Goal: Communication & Community: Answer question/provide support

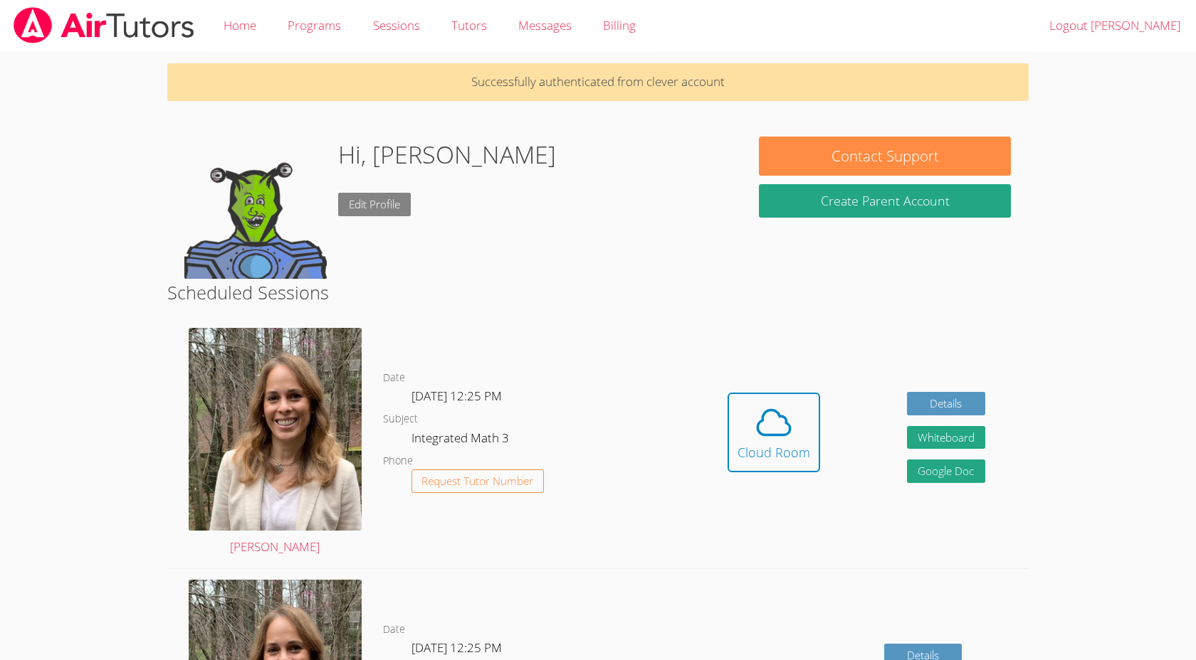
click at [377, 198] on link "Edit Profile" at bounding box center [374, 204] width 73 height 23
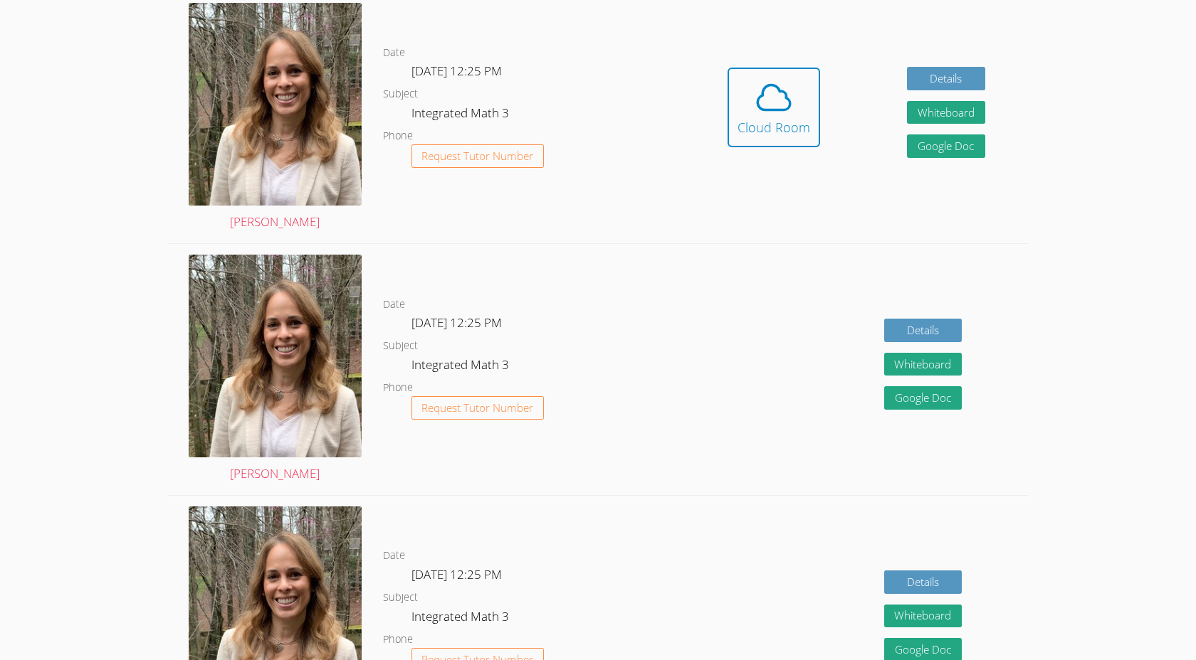
scroll to position [329, 0]
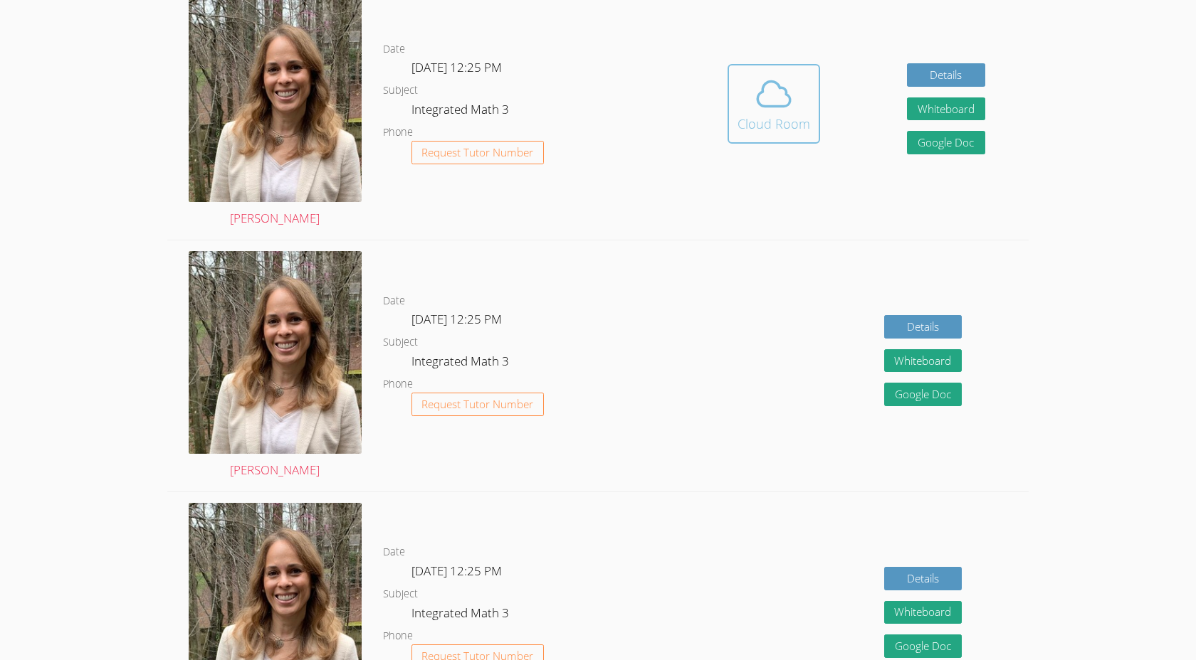
click at [793, 102] on span at bounding box center [773, 94] width 73 height 40
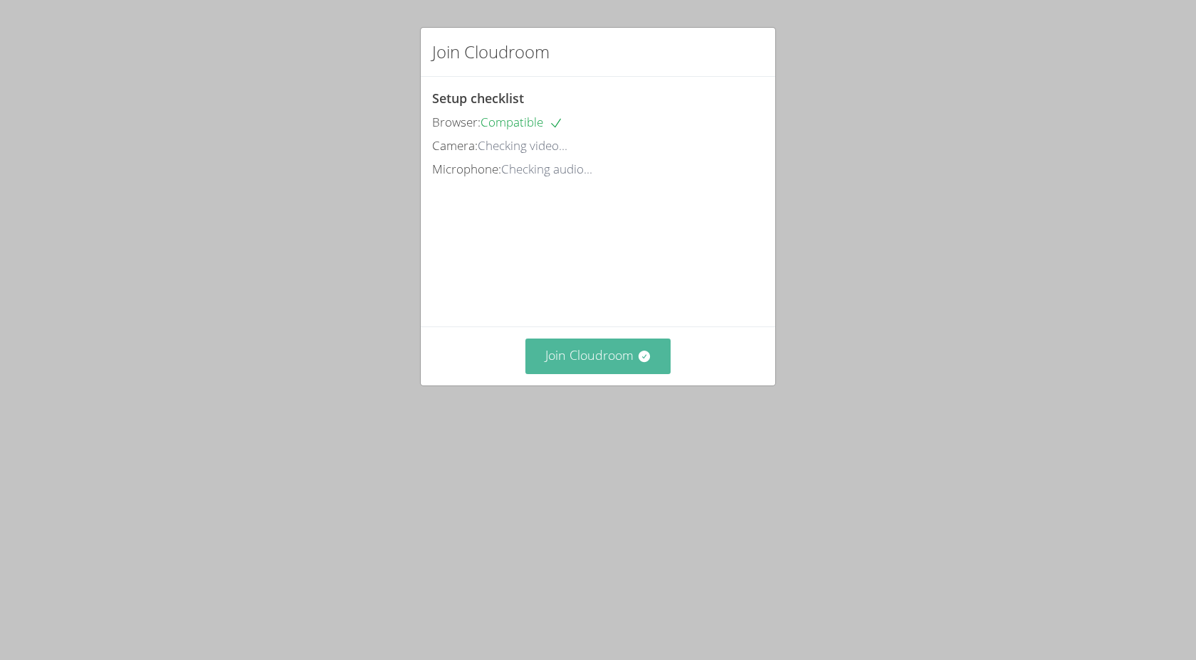
click at [596, 374] on button "Join Cloudroom" at bounding box center [598, 356] width 146 height 35
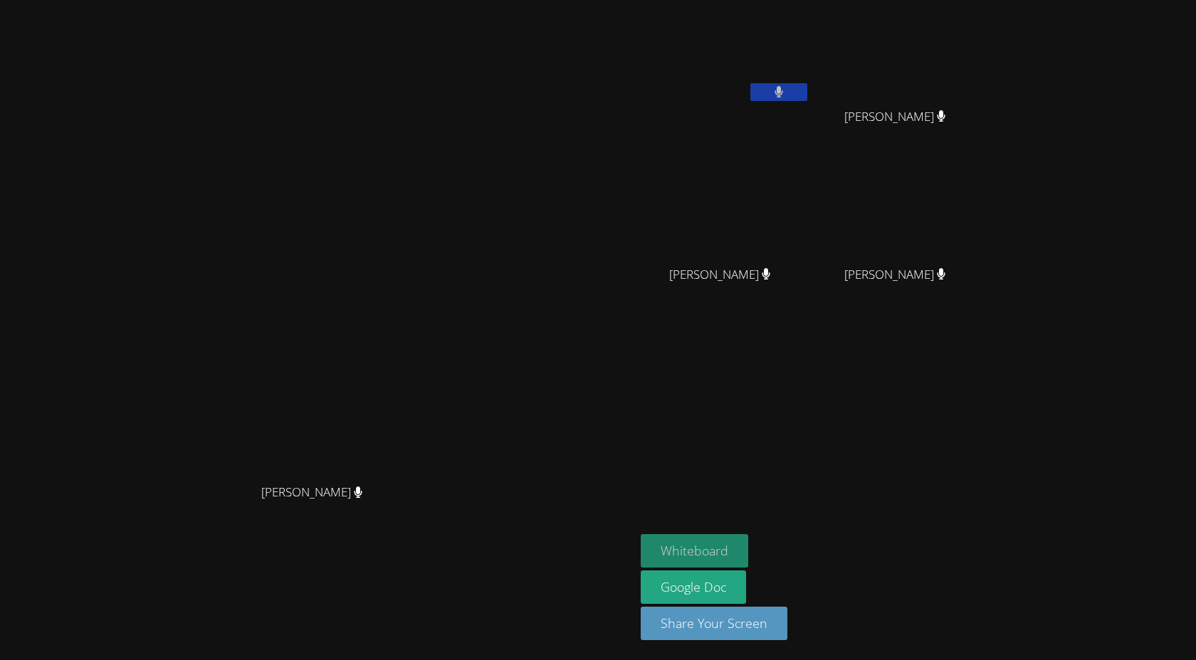
click at [748, 551] on button "Whiteboard" at bounding box center [693, 550] width 107 height 33
click at [991, 357] on aside "[PERSON_NAME] [PERSON_NAME] [PERSON_NAME] Lailaney [PERSON_NAME] Lailaney [PERS…" at bounding box center [813, 330] width 356 height 660
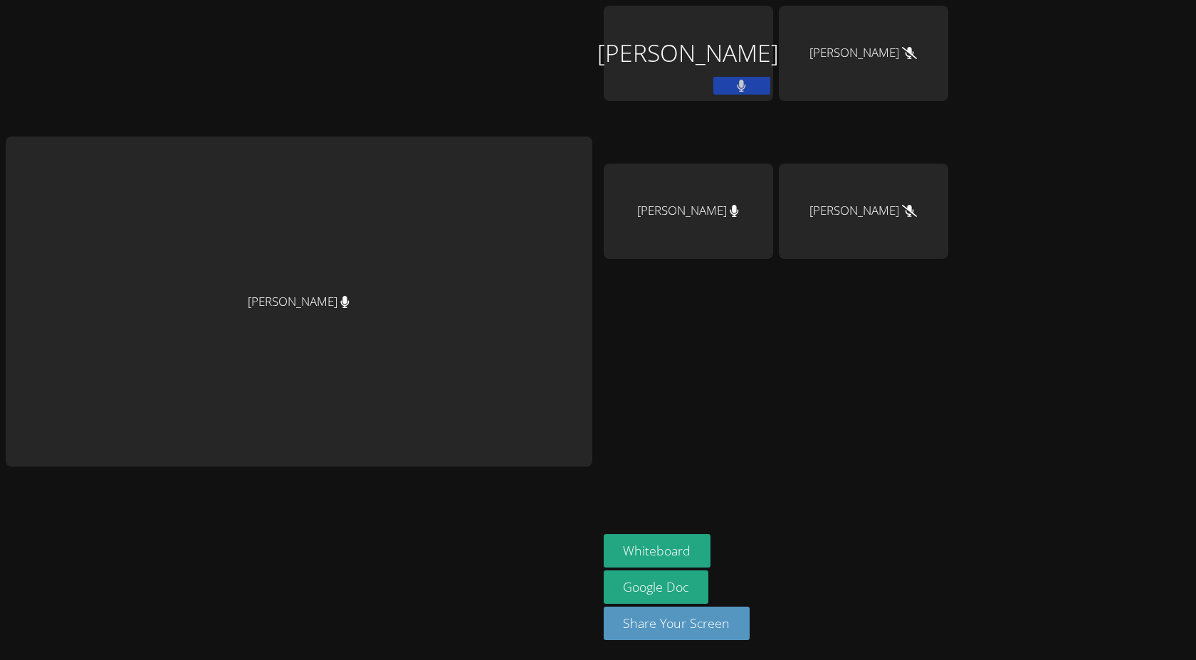
click at [484, 368] on div "[PERSON_NAME]" at bounding box center [299, 301] width 586 height 329
click at [510, 278] on div "[PERSON_NAME]" at bounding box center [299, 301] width 586 height 329
click at [759, 92] on button at bounding box center [741, 86] width 57 height 18
click at [765, 118] on div "[PERSON_NAME]" at bounding box center [687, 82] width 169 height 152
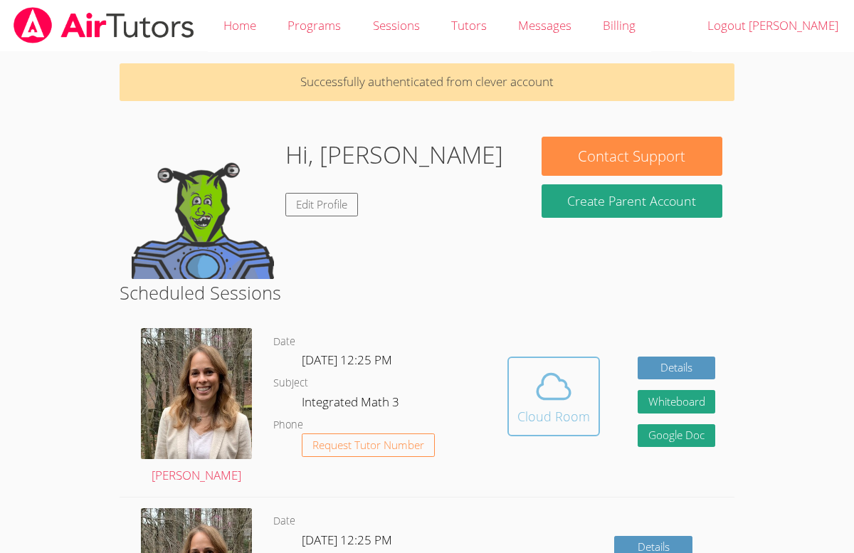
click at [542, 396] on icon at bounding box center [553, 386] width 33 height 25
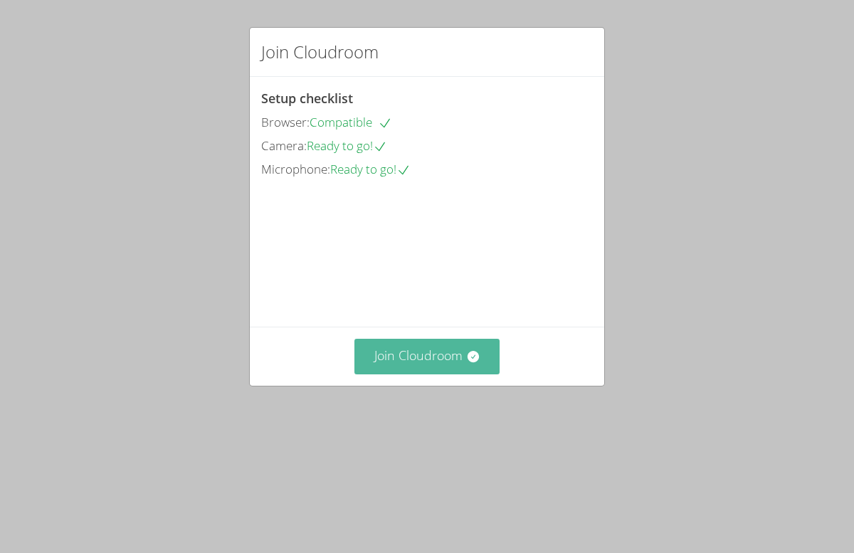
click at [433, 374] on button "Join Cloudroom" at bounding box center [427, 356] width 146 height 35
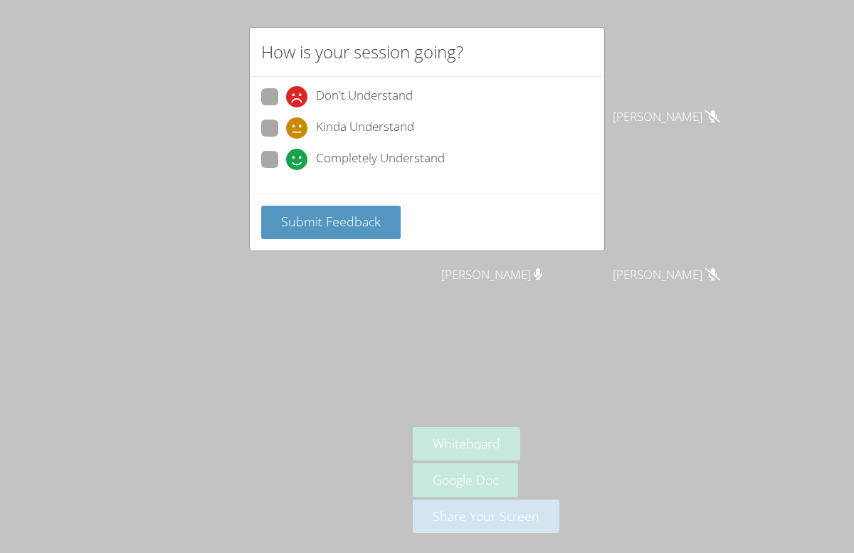
click at [286, 170] on span at bounding box center [286, 170] width 0 height 0
click at [286, 155] on input "Completely Understand" at bounding box center [292, 157] width 12 height 12
radio input "true"
click at [296, 210] on button "Submit Feedback" at bounding box center [330, 222] width 139 height 33
